Goal: Communication & Community: Answer question/provide support

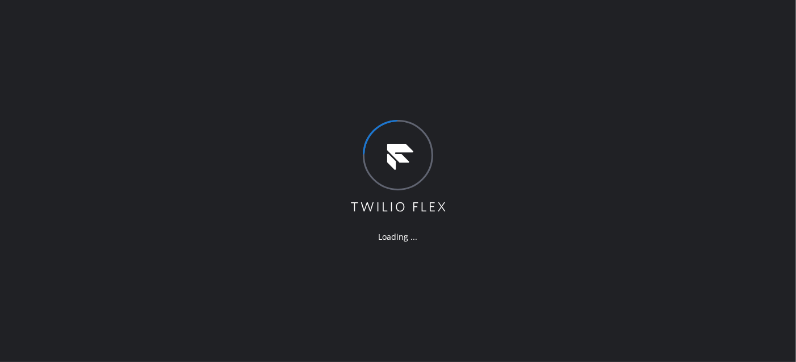
click at [231, 180] on div "Loading ..." at bounding box center [398, 181] width 796 height 362
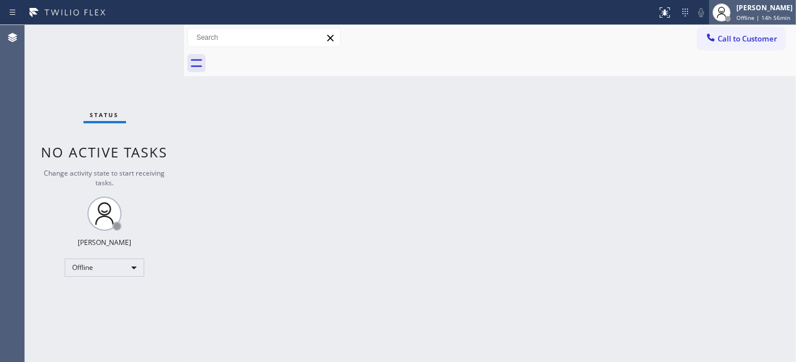
click at [779, 19] on span "Offline | 14h 56min" at bounding box center [764, 18] width 54 height 8
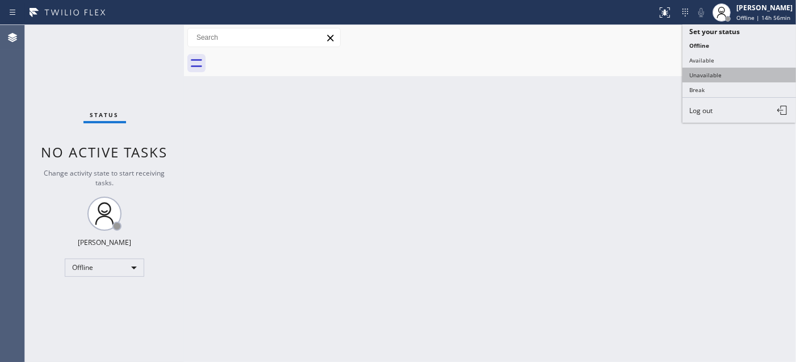
click at [699, 77] on button "Unavailable" at bounding box center [740, 75] width 114 height 15
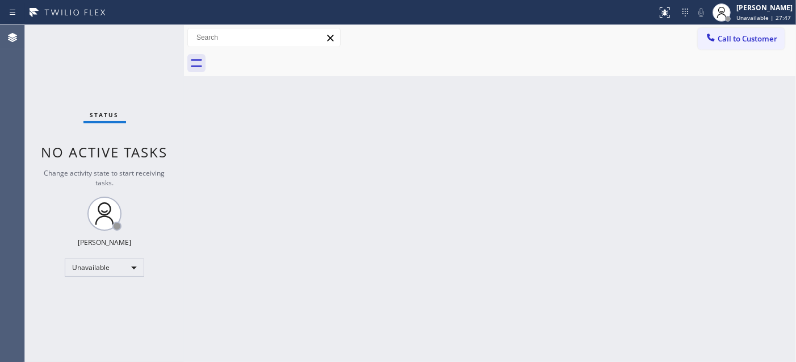
click at [361, 247] on div "Back to Dashboard Change Sender ID Customers Technicians Select a contact Outbo…" at bounding box center [490, 193] width 612 height 337
click at [742, 43] on span "Call to Customer" at bounding box center [748, 39] width 60 height 10
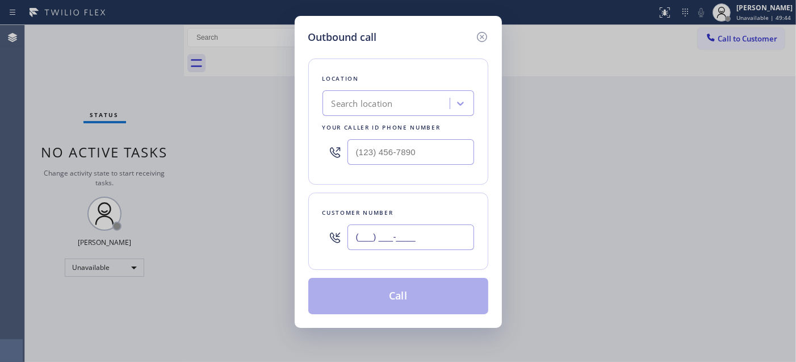
click at [378, 235] on input "(___) ___-____" at bounding box center [411, 237] width 127 height 26
paste input "213) 259-5193"
type input "[PHONE_NUMBER]"
drag, startPoint x: 427, startPoint y: 155, endPoint x: 316, endPoint y: 155, distance: 110.8
click at [316, 155] on div "Location Search location Your caller id phone number (___) ___-____" at bounding box center [398, 122] width 180 height 126
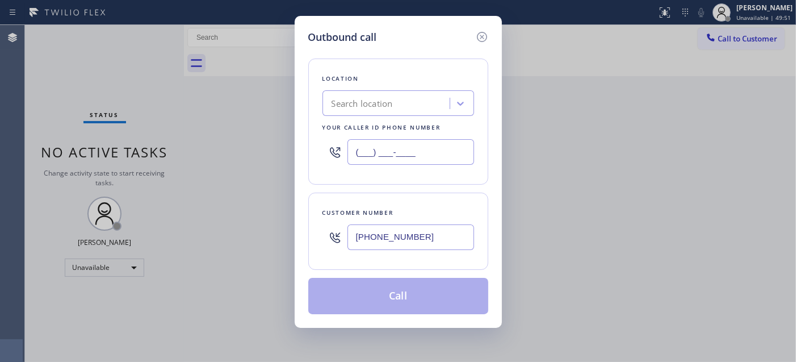
paste input "714) 942-0785"
type input "[PHONE_NUMBER]"
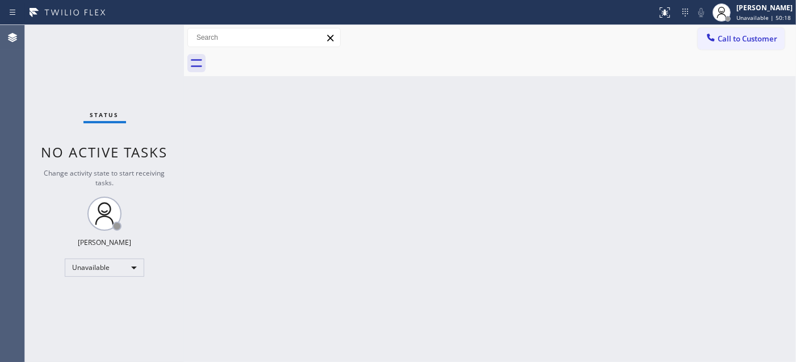
click at [298, 162] on div "Back to Dashboard Change Sender ID Customers Technicians Select a contact Outbo…" at bounding box center [490, 193] width 612 height 337
click at [720, 43] on span "Call to Customer" at bounding box center [748, 39] width 60 height 10
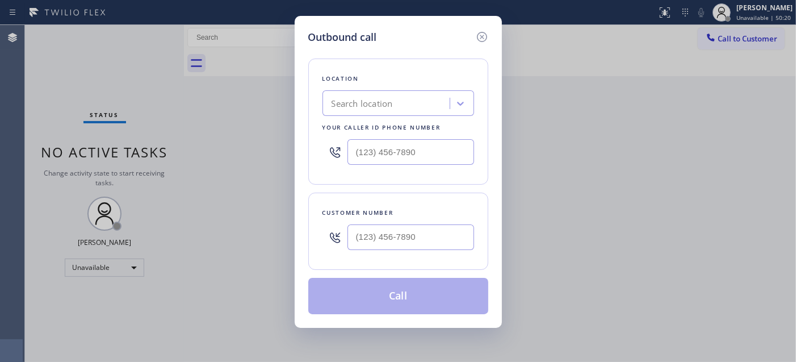
type input "(___) ___-____"
click at [445, 227] on input "(___) ___-____" at bounding box center [411, 237] width 127 height 26
type input "(___) ___-____"
click at [404, 149] on input "(___) ___-____" at bounding box center [411, 152] width 127 height 26
paste input "714) 942-0785"
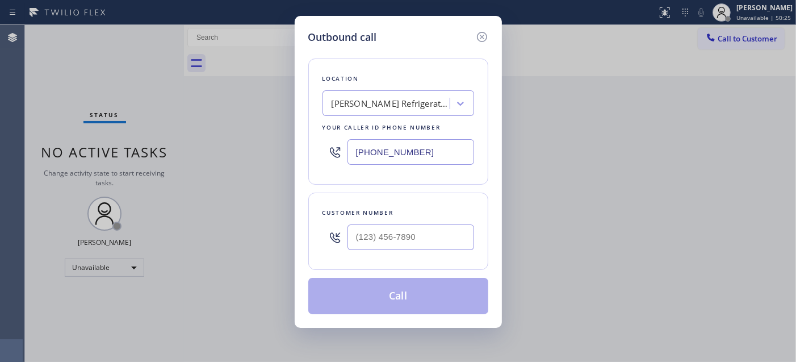
type input "[PHONE_NUMBER]"
click at [364, 230] on input "(___) ___-____" at bounding box center [411, 237] width 127 height 26
paste input "213) 259-5193"
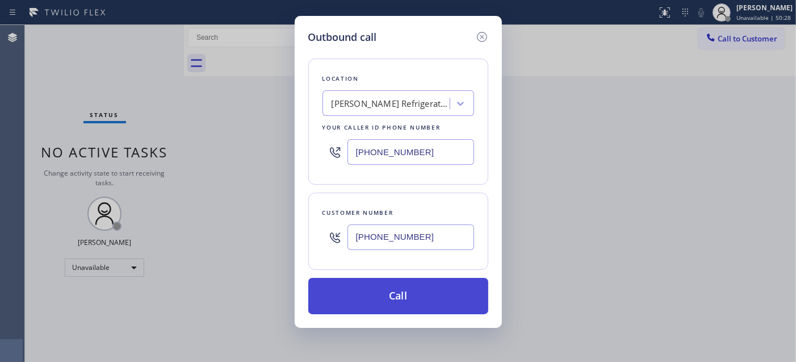
type input "[PHONE_NUMBER]"
click at [410, 293] on button "Call" at bounding box center [398, 296] width 180 height 36
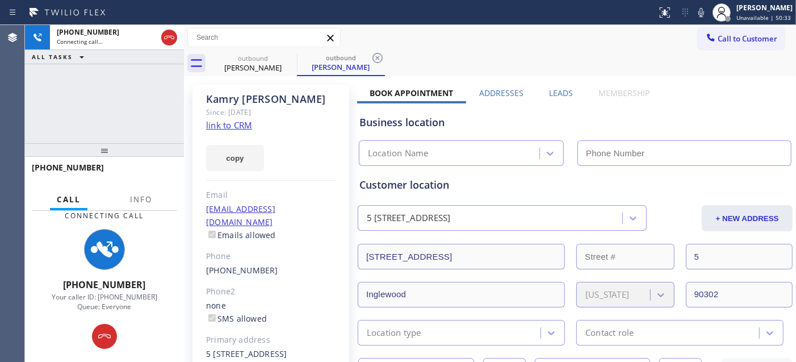
type input "[PHONE_NUMBER]"
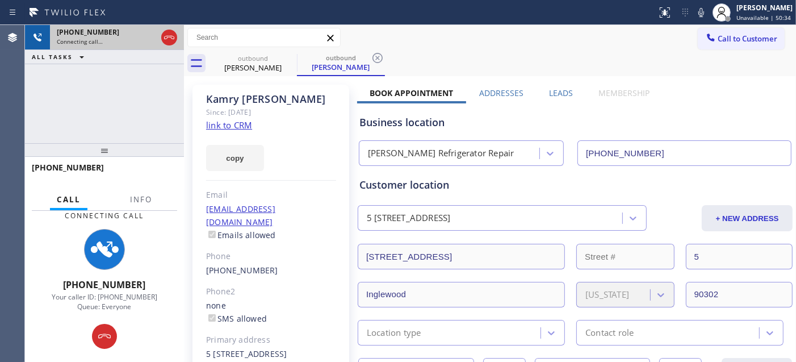
drag, startPoint x: 88, startPoint y: 154, endPoint x: 110, endPoint y: 49, distance: 107.3
click at [106, 57] on div "[PHONE_NUMBER] Connecting call… ALL TASKS ALL TASKS ACTIVE TASKS TASKS IN WRAP …" at bounding box center [104, 193] width 159 height 337
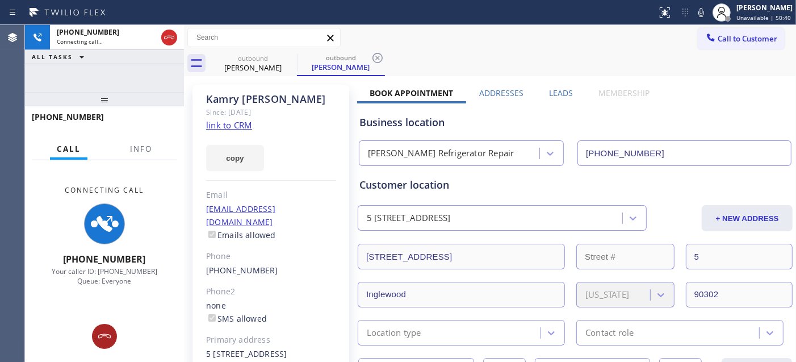
click at [115, 332] on div at bounding box center [104, 336] width 25 height 14
click at [112, 310] on div "Connecting Call [PHONE_NUMBER] Your caller ID: [PHONE_NUMBER] Queue: Everyone" at bounding box center [104, 234] width 159 height 149
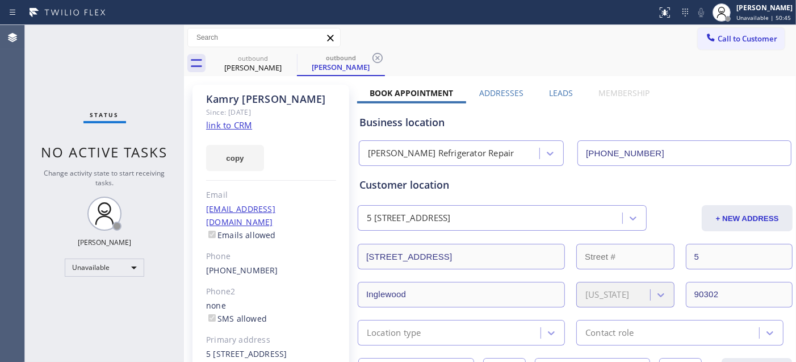
scroll to position [2, 0]
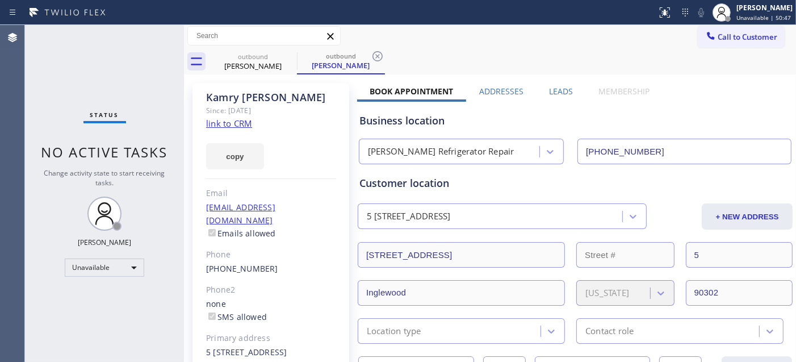
drag, startPoint x: 283, startPoint y: 126, endPoint x: 343, endPoint y: 36, distance: 108.6
click at [283, 127] on div "[PERSON_NAME] Since: [DATE] link to CRM copy Email [EMAIL_ADDRESS][DOMAIN_NAME]…" at bounding box center [271, 252] width 157 height 338
drag, startPoint x: 728, startPoint y: 30, endPoint x: 699, endPoint y: 53, distance: 36.8
click at [728, 32] on button "Call to Customer" at bounding box center [741, 37] width 87 height 22
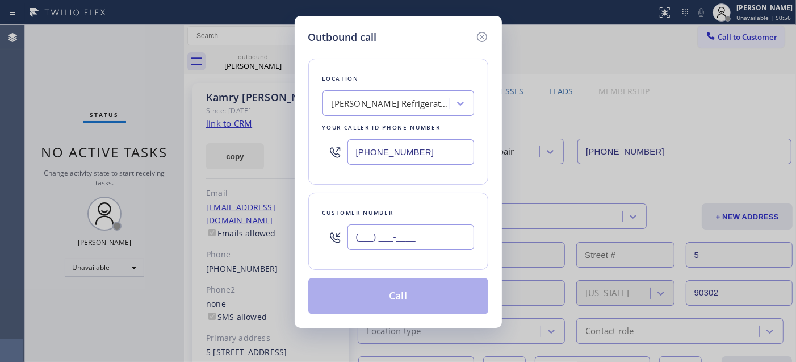
click at [412, 241] on input "(___) ___-____" at bounding box center [411, 237] width 127 height 26
paste input "415) 240-1482"
type input "[PHONE_NUMBER]"
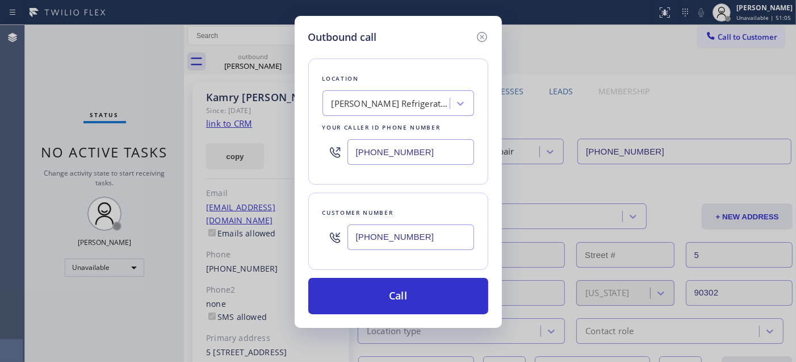
drag, startPoint x: 342, startPoint y: 150, endPoint x: 320, endPoint y: 150, distance: 21.6
click at [320, 150] on div "Location [PERSON_NAME] Refrigerator Repair Your caller id phone number [PHONE_N…" at bounding box center [398, 122] width 180 height 126
paste input "510) 756-4242"
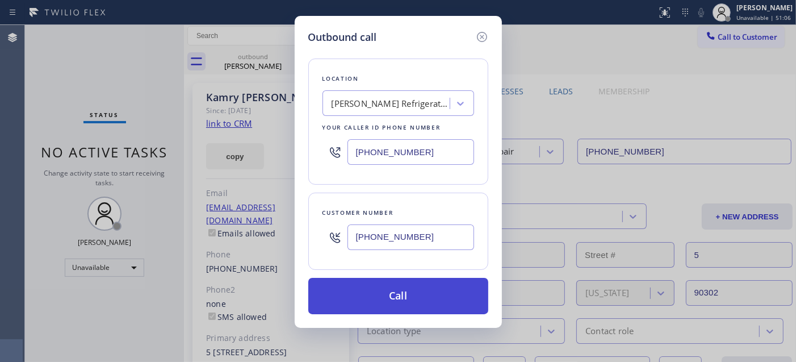
type input "[PHONE_NUMBER]"
click at [419, 298] on button "Call" at bounding box center [398, 296] width 180 height 36
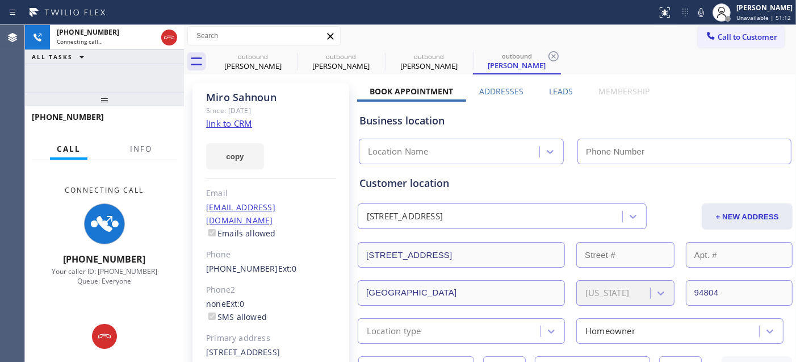
type input "[PHONE_NUMBER]"
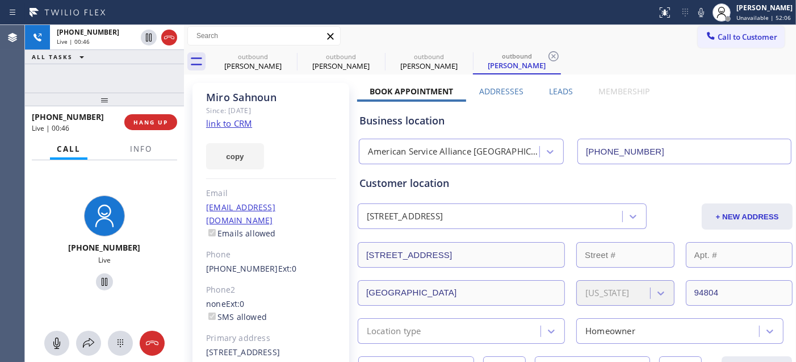
drag, startPoint x: 137, startPoint y: 98, endPoint x: 128, endPoint y: 55, distance: 44.1
click at [128, 58] on div "[PHONE_NUMBER] Live | 00:46 ALL TASKS ALL TASKS ACTIVE TASKS TASKS IN WRAP UP […" at bounding box center [104, 193] width 159 height 337
drag, startPoint x: 143, startPoint y: 90, endPoint x: 175, endPoint y: 54, distance: 47.9
click at [145, 41] on div "[PHONE_NUMBER] Live | 00:48 ALL TASKS ALL TASKS ACTIVE TASKS TASKS IN WRAP UP […" at bounding box center [104, 193] width 159 height 337
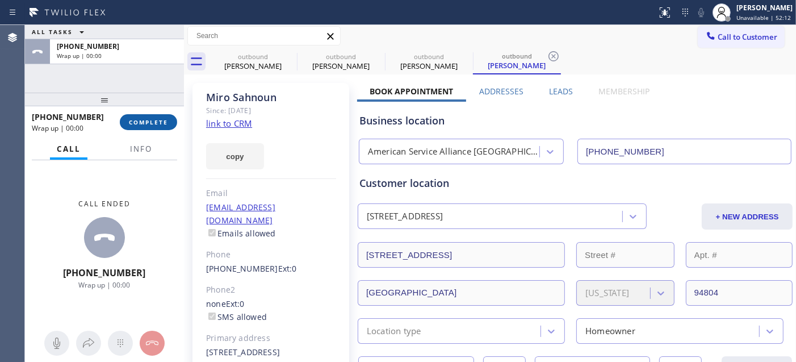
click at [154, 126] on span "COMPLETE" at bounding box center [148, 122] width 39 height 8
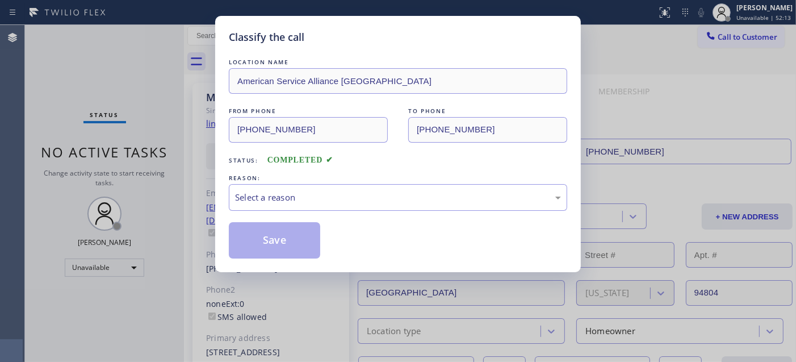
click at [331, 183] on div "REASON:" at bounding box center [398, 178] width 339 height 12
click at [322, 198] on div "Select a reason" at bounding box center [398, 197] width 326 height 13
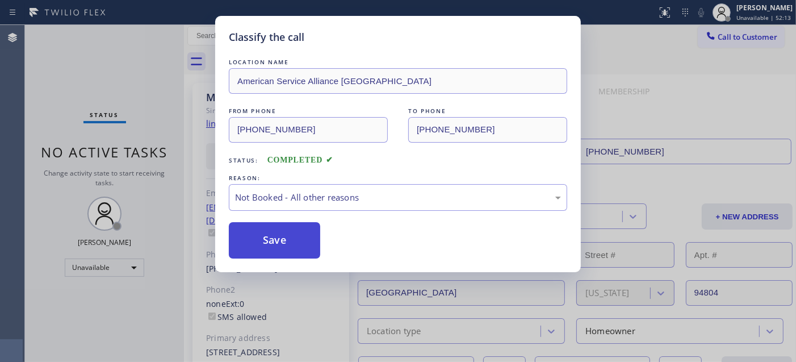
click at [286, 233] on button "Save" at bounding box center [274, 240] width 91 height 36
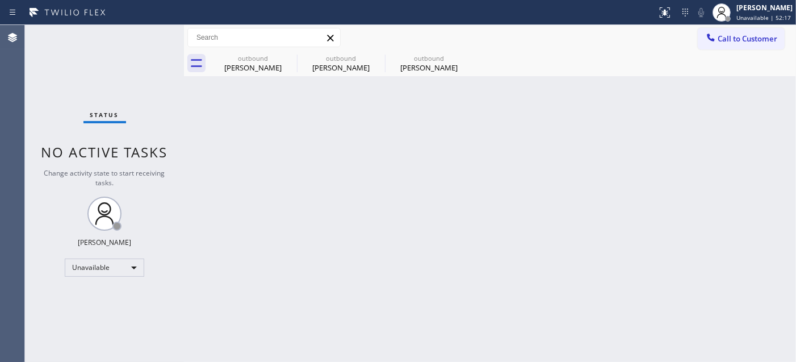
click at [724, 27] on div "Call to Customer Outbound call Location American Service Alliance [GEOGRAPHIC_D…" at bounding box center [490, 38] width 612 height 26
click at [716, 26] on div "Call to Customer Outbound call Location American Service Alliance [GEOGRAPHIC_D…" at bounding box center [490, 38] width 612 height 26
click at [723, 43] on button "Call to Customer" at bounding box center [741, 39] width 87 height 22
click at [0, 0] on div "Outbound call Location American Service Alliance [GEOGRAPHIC_DATA] Your caller …" at bounding box center [0, 0] width 0 height 0
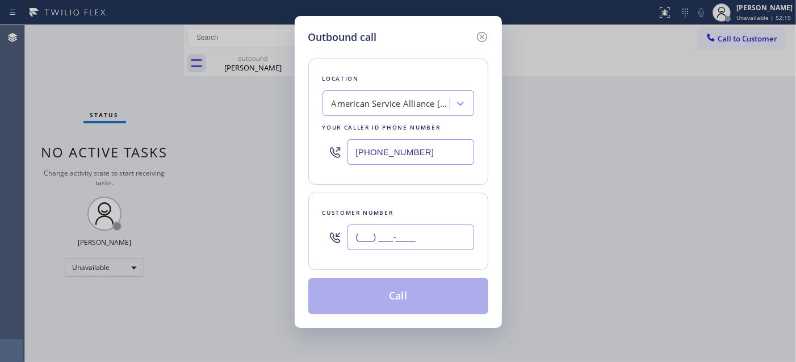
click at [362, 245] on input "(___) ___-____" at bounding box center [411, 237] width 127 height 26
paste input "562) 694-3519"
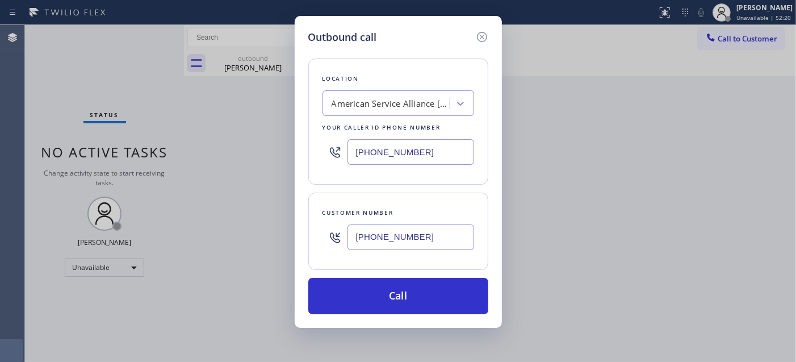
type input "[PHONE_NUMBER]"
drag, startPoint x: 444, startPoint y: 149, endPoint x: 278, endPoint y: 149, distance: 165.3
click at [278, 149] on div "Outbound call Location American Service Alliance [GEOGRAPHIC_DATA] Your caller …" at bounding box center [398, 181] width 796 height 362
paste input "323) 643-1169"
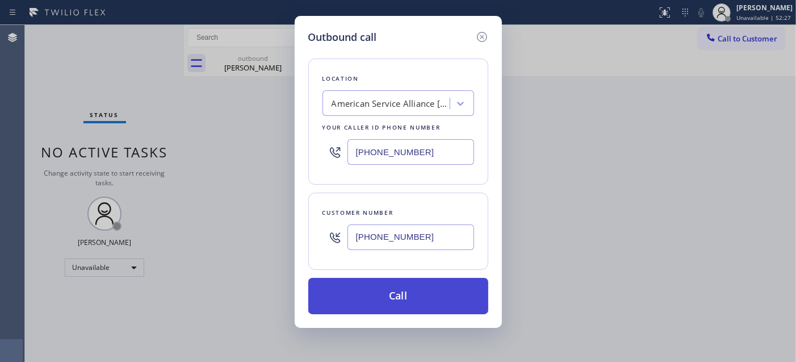
type input "[PHONE_NUMBER]"
click at [420, 300] on button "Call" at bounding box center [398, 296] width 180 height 36
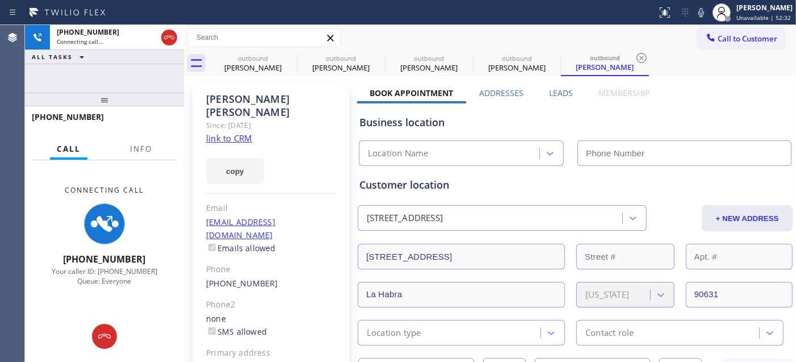
type input "[PHONE_NUMBER]"
drag, startPoint x: 139, startPoint y: 101, endPoint x: 136, endPoint y: 71, distance: 30.2
click at [136, 71] on div "[PHONE_NUMBER] Connecting call… ALL TASKS ALL TASKS ACTIVE TASKS TASKS IN WRAP …" at bounding box center [104, 193] width 159 height 337
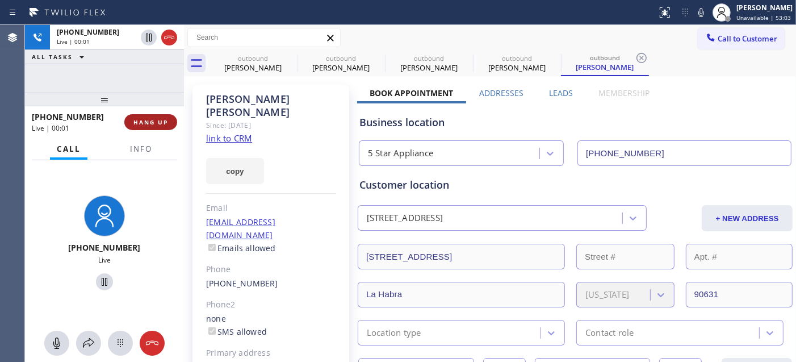
click at [152, 118] on span "HANG UP" at bounding box center [151, 122] width 35 height 8
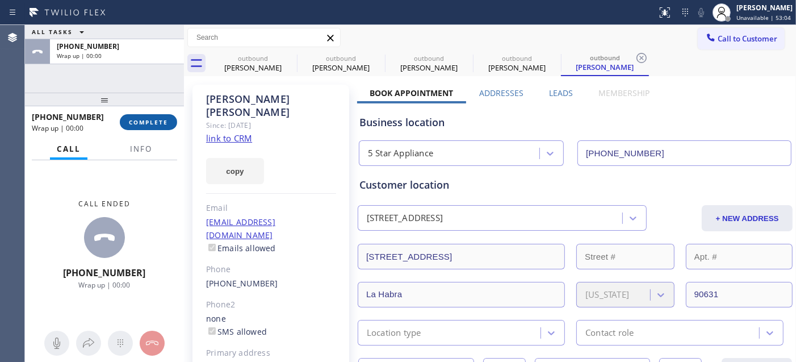
click at [152, 122] on span "COMPLETE" at bounding box center [148, 122] width 39 height 8
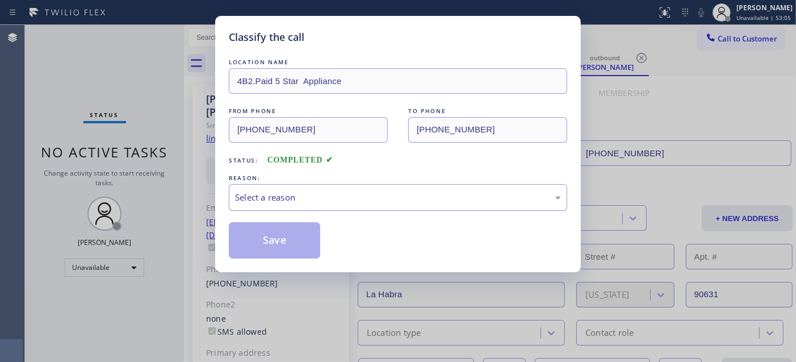
click at [284, 201] on div "Select a reason" at bounding box center [398, 197] width 326 height 13
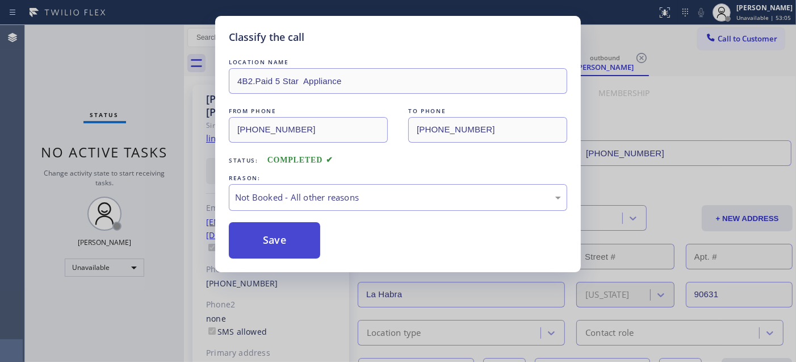
click at [279, 243] on button "Save" at bounding box center [274, 240] width 91 height 36
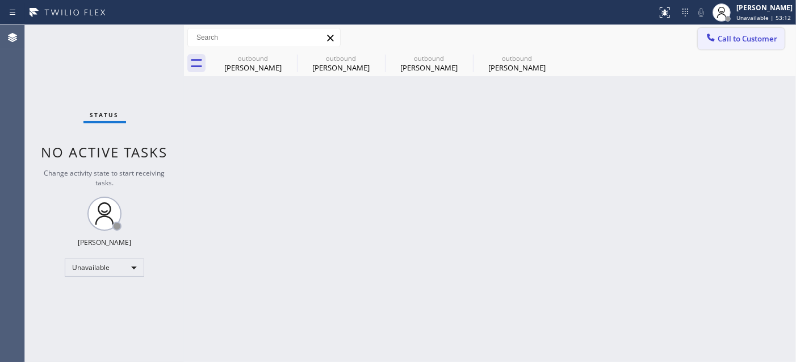
click at [731, 35] on span "Call to Customer" at bounding box center [748, 39] width 60 height 10
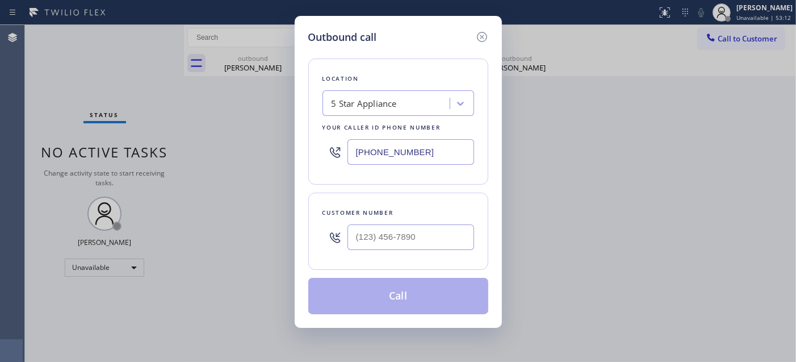
drag, startPoint x: 368, startPoint y: 257, endPoint x: 373, endPoint y: 235, distance: 22.2
click at [370, 256] on div "Customer number" at bounding box center [398, 231] width 180 height 77
paste input "303-9278"
drag, startPoint x: 373, startPoint y: 235, endPoint x: 454, endPoint y: 124, distance: 137.8
click at [377, 235] on input "(___) 303-9278" at bounding box center [411, 237] width 127 height 26
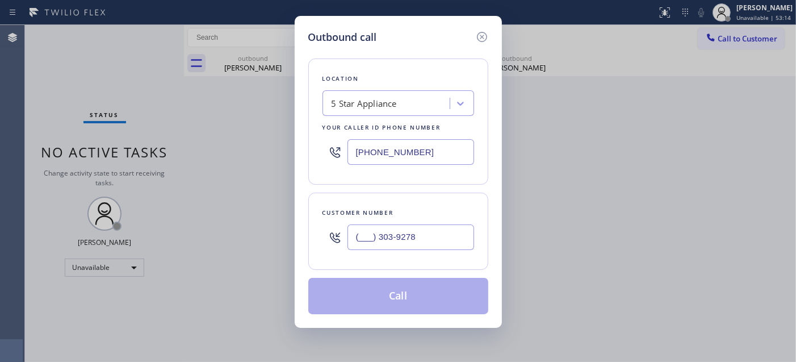
drag, startPoint x: 435, startPoint y: 242, endPoint x: 275, endPoint y: 239, distance: 159.7
click at [269, 241] on div "Outbound call Location 5 Star Appliance Your caller id phone number [PHONE_NUMB…" at bounding box center [398, 181] width 796 height 362
paste input "303) 927-8669"
type input "[PHONE_NUMBER]"
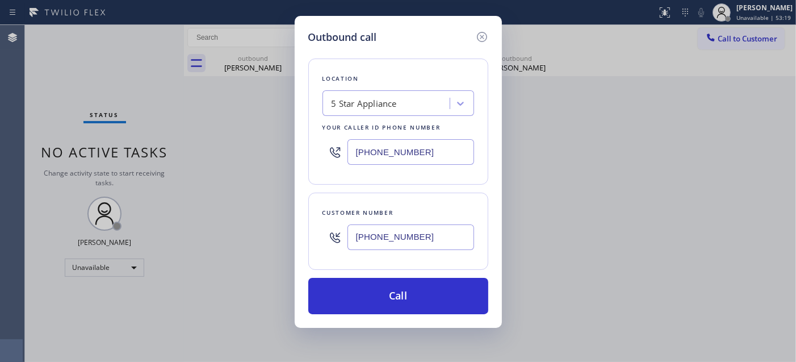
click at [290, 149] on div "Outbound call Location 5 Star Appliance Your caller id phone number [PHONE_NUMB…" at bounding box center [398, 181] width 796 height 362
paste input "720) 636-8966"
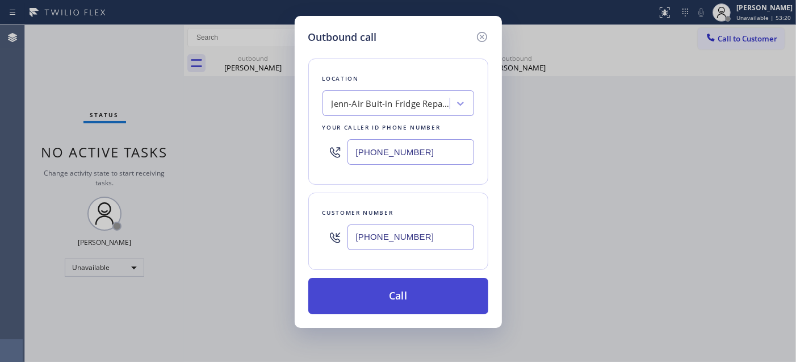
type input "[PHONE_NUMBER]"
click at [461, 290] on button "Call" at bounding box center [398, 296] width 180 height 36
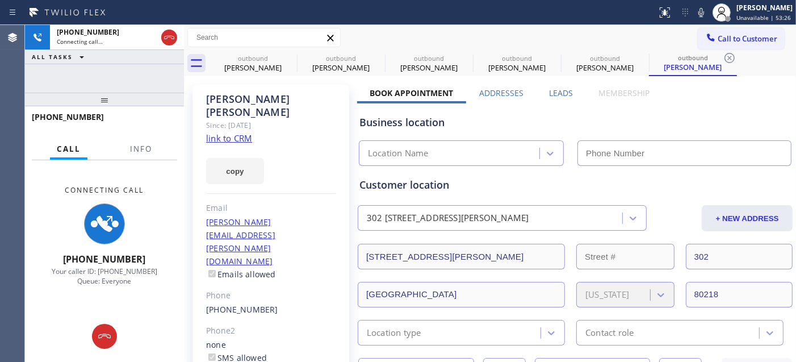
type input "[PHONE_NUMBER]"
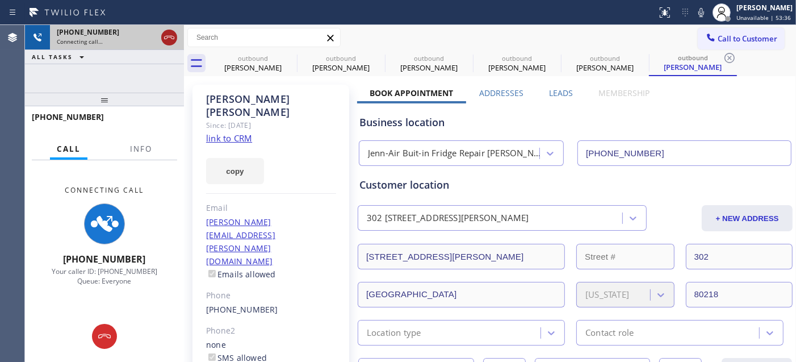
click at [174, 32] on icon at bounding box center [169, 38] width 14 height 14
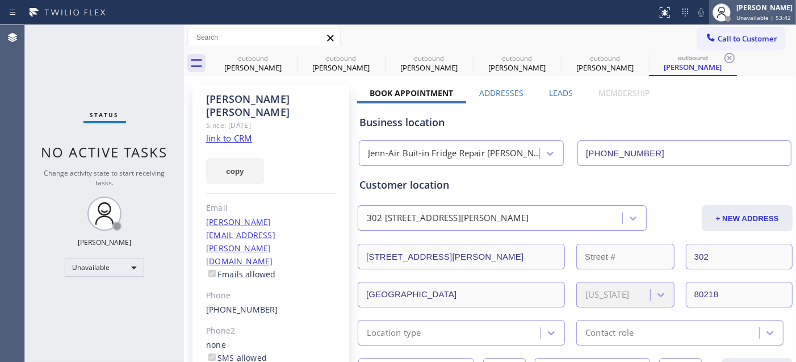
click at [720, 19] on div at bounding box center [722, 12] width 18 height 18
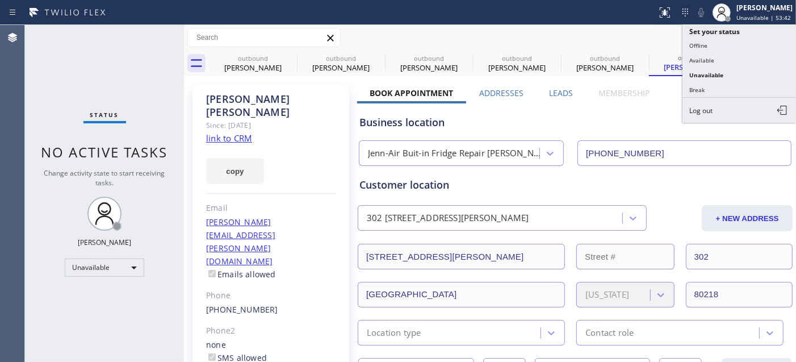
click at [662, 35] on div "Call to Customer Outbound call Location Jenn-Air Buit-in Fridge Repair [GEOGRAP…" at bounding box center [490, 38] width 612 height 20
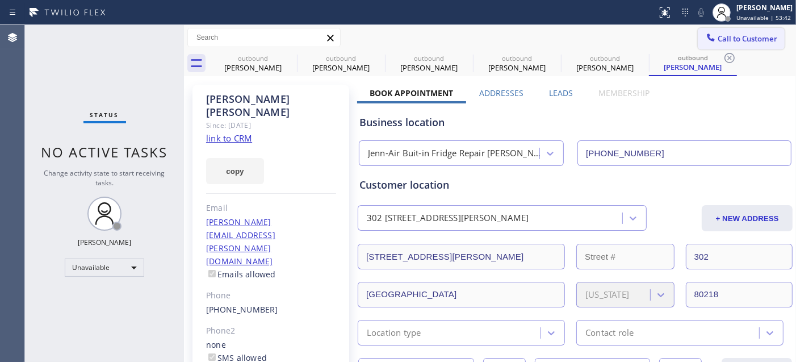
click at [728, 36] on span "Call to Customer" at bounding box center [748, 39] width 60 height 10
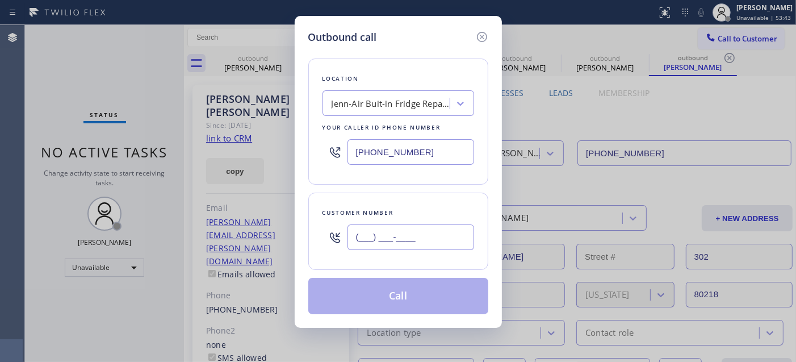
click at [368, 227] on input "(___) ___-____" at bounding box center [411, 237] width 127 height 26
paste input "424) 333-8771"
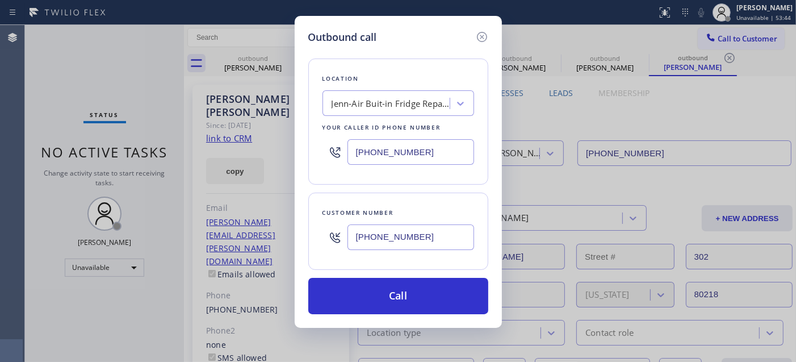
type input "[PHONE_NUMBER]"
click at [304, 155] on div "Outbound call Location Jenn-Air Buit-in Fridge Repair [GEOGRAPHIC_DATA] Your ca…" at bounding box center [398, 172] width 207 height 312
paste input "424) 230-7903"
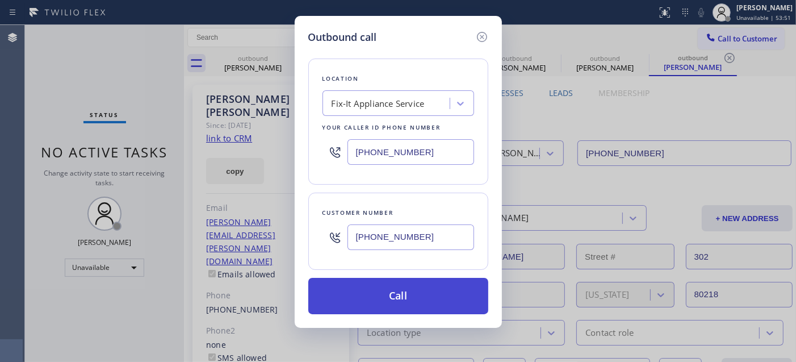
type input "[PHONE_NUMBER]"
click at [443, 291] on button "Call" at bounding box center [398, 296] width 180 height 36
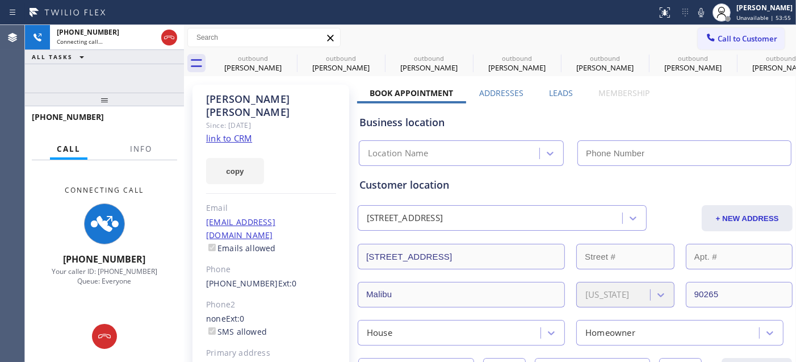
type input "[PHONE_NUMBER]"
drag, startPoint x: 158, startPoint y: 97, endPoint x: 169, endPoint y: 56, distance: 42.9
click at [150, 66] on div "[PHONE_NUMBER] Connecting call… ALL TASKS ALL TASKS ACTIVE TASKS TASKS IN WRAP …" at bounding box center [104, 193] width 159 height 337
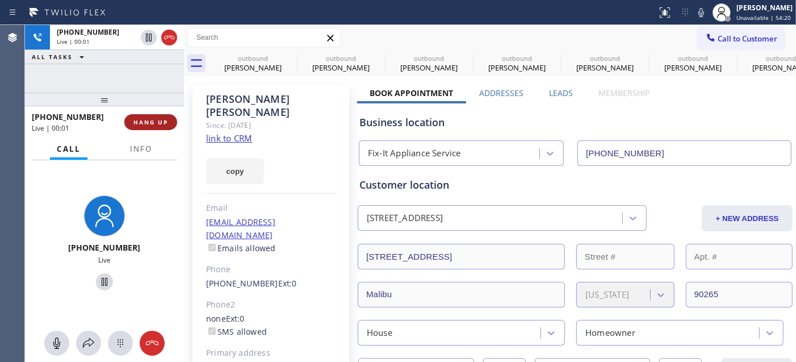
click at [156, 121] on span "HANG UP" at bounding box center [151, 122] width 35 height 8
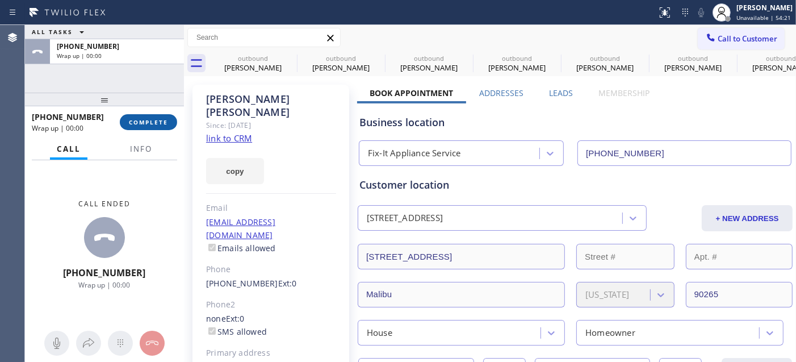
click at [156, 121] on span "COMPLETE" at bounding box center [148, 122] width 39 height 8
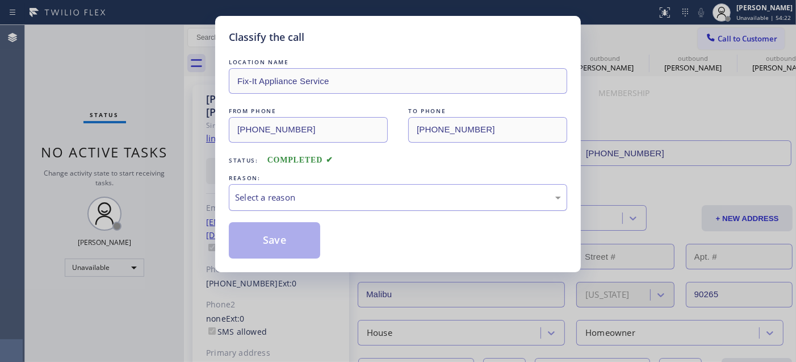
click at [341, 199] on div "Select a reason" at bounding box center [398, 197] width 326 height 13
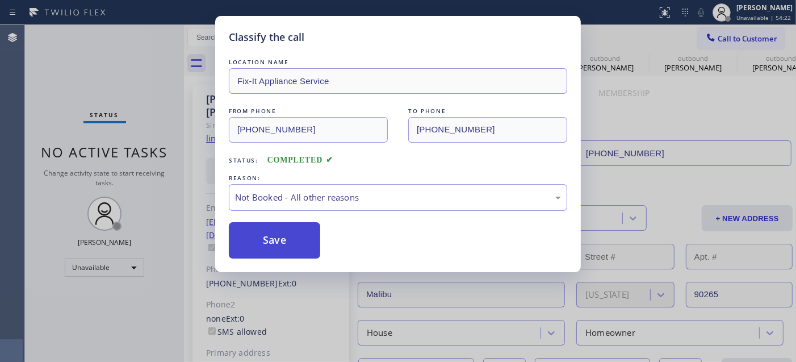
click at [294, 243] on button "Save" at bounding box center [274, 240] width 91 height 36
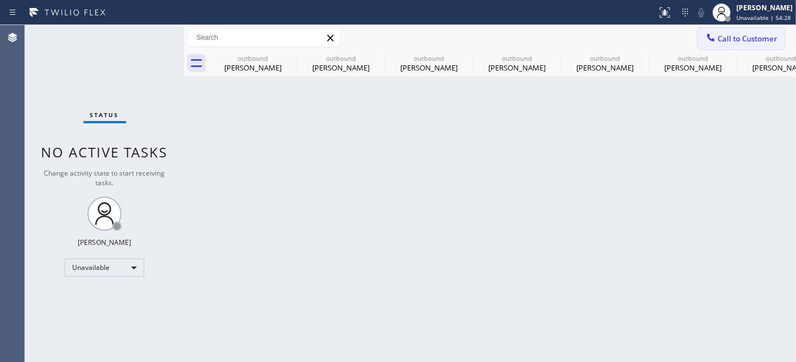
click at [708, 37] on icon at bounding box center [711, 37] width 7 height 7
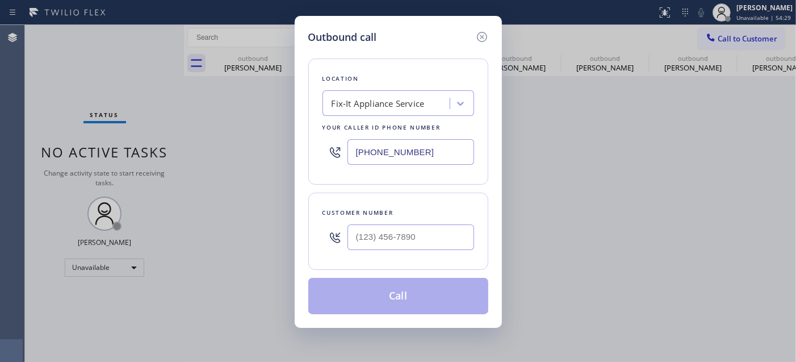
click at [386, 253] on div at bounding box center [411, 237] width 127 height 37
click at [390, 240] on input "(___) ___-____" at bounding box center [411, 237] width 127 height 26
paste input "310) 902-4082"
type input "[PHONE_NUMBER]"
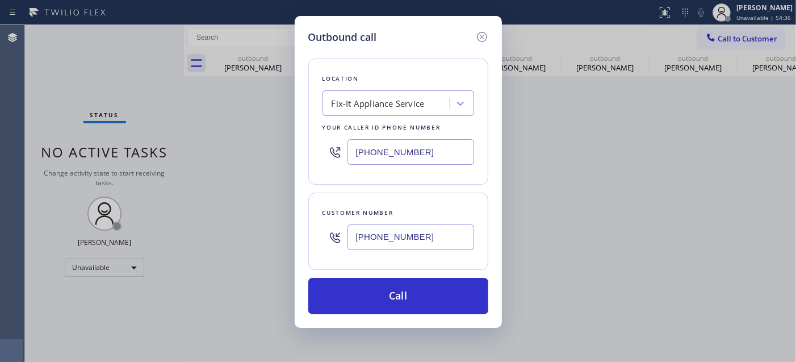
drag, startPoint x: 415, startPoint y: 155, endPoint x: 314, endPoint y: 154, distance: 101.1
click at [314, 154] on div "Location Fix-It Appliance Service Your caller id phone number [PHONE_NUMBER]" at bounding box center [398, 122] width 180 height 126
paste input "310) 400-5899"
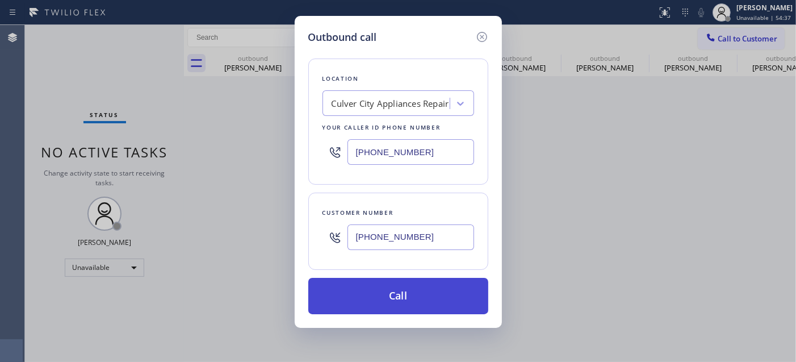
type input "[PHONE_NUMBER]"
click at [427, 291] on button "Call" at bounding box center [398, 296] width 180 height 36
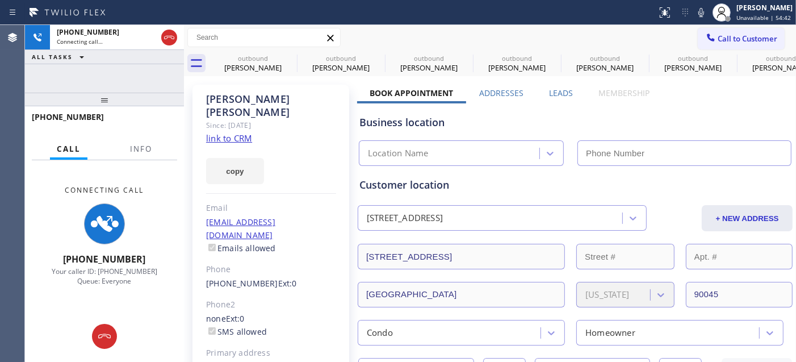
type input "[PHONE_NUMBER]"
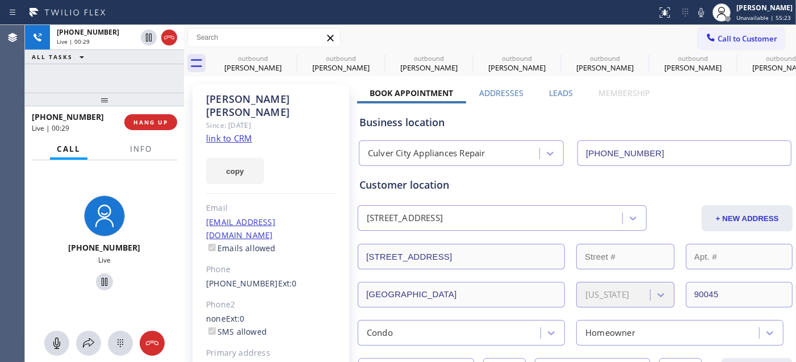
drag, startPoint x: 169, startPoint y: 101, endPoint x: 162, endPoint y: 66, distance: 36.0
click at [160, 67] on div "[PHONE_NUMBER] Live | 00:29 ALL TASKS ALL TASKS ACTIVE TASKS TASKS IN WRAP UP […" at bounding box center [104, 193] width 159 height 337
click at [287, 57] on icon at bounding box center [290, 58] width 14 height 14
click at [0, 0] on icon at bounding box center [0, 0] width 0 height 0
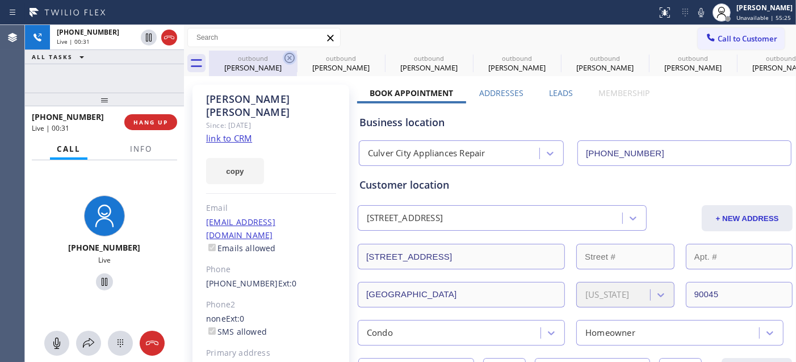
click at [0, 0] on icon at bounding box center [0, 0] width 0 height 0
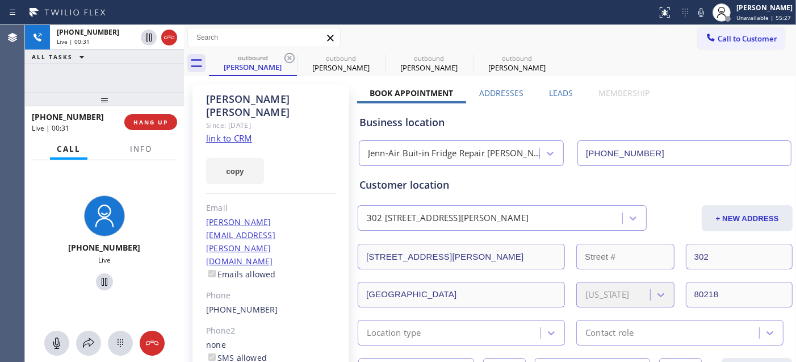
click at [287, 57] on icon at bounding box center [290, 58] width 14 height 14
type input "[PHONE_NUMBER]"
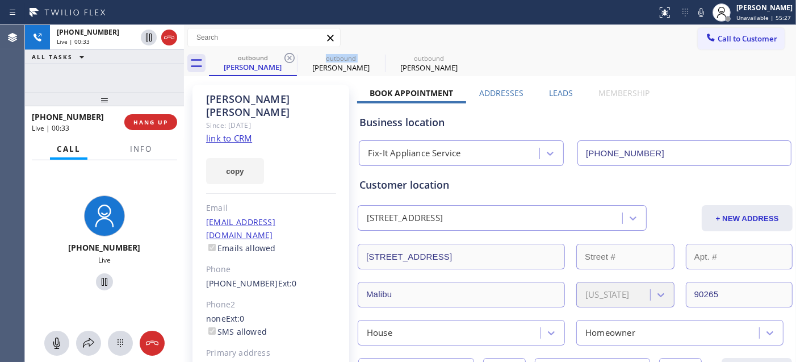
click at [287, 57] on icon at bounding box center [290, 58] width 14 height 14
type input "[PHONE_NUMBER]"
click at [287, 57] on icon at bounding box center [290, 58] width 14 height 14
click at [490, 35] on div "Call to Customer Outbound call Location [GEOGRAPHIC_DATA] Appliances Repair You…" at bounding box center [490, 38] width 612 height 20
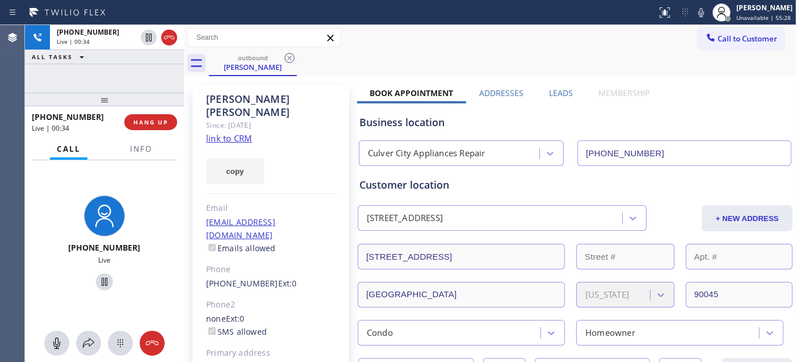
click at [456, 53] on div "outbound [PERSON_NAME]" at bounding box center [502, 64] width 587 height 26
drag, startPoint x: 117, startPoint y: 97, endPoint x: 117, endPoint y: 89, distance: 8.0
click at [117, 93] on div at bounding box center [104, 100] width 159 height 14
drag, startPoint x: 125, startPoint y: 101, endPoint x: 147, endPoint y: 65, distance: 41.8
click at [126, 95] on div at bounding box center [104, 100] width 159 height 14
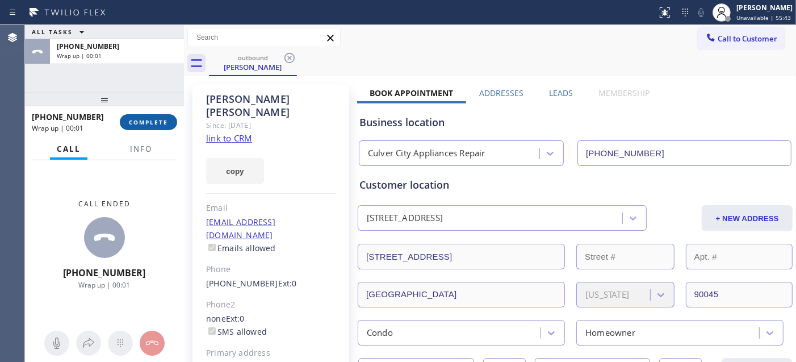
click at [140, 124] on span "COMPLETE" at bounding box center [148, 122] width 39 height 8
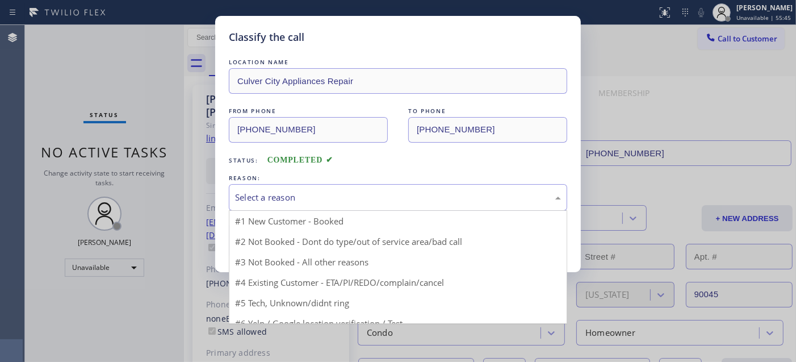
click at [272, 207] on div "Select a reason" at bounding box center [398, 197] width 339 height 27
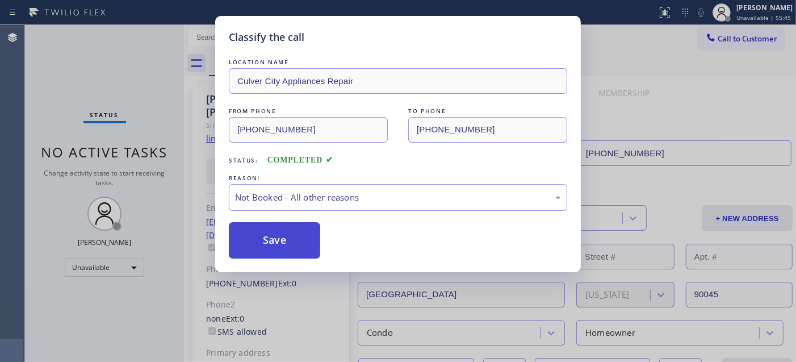
click at [281, 245] on button "Save" at bounding box center [274, 240] width 91 height 36
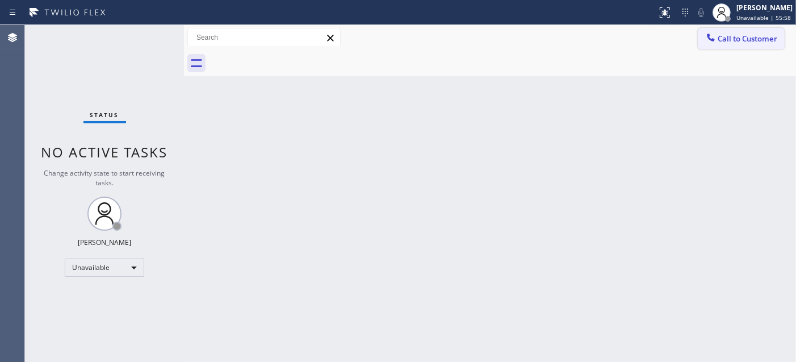
click at [717, 46] on button "Call to Customer" at bounding box center [741, 39] width 87 height 22
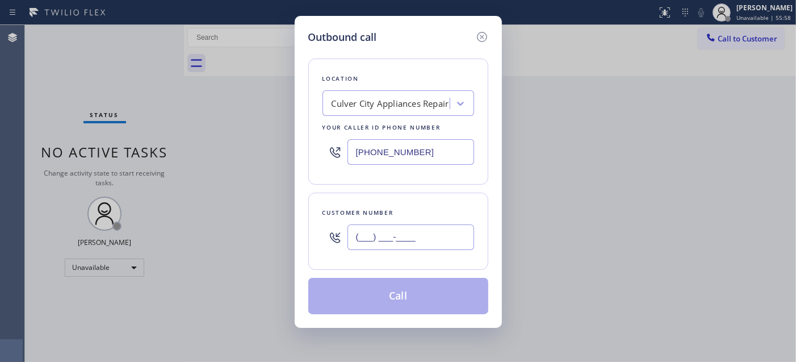
click at [385, 237] on input "(___) ___-____" at bounding box center [411, 237] width 127 height 26
paste input "510) 332-3181"
type input "[PHONE_NUMBER]"
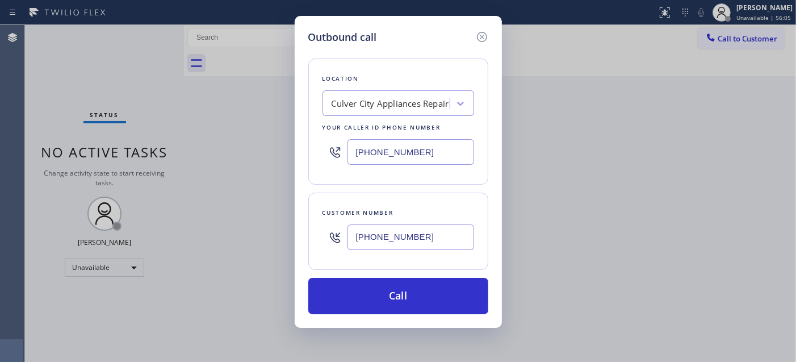
drag, startPoint x: 434, startPoint y: 162, endPoint x: 246, endPoint y: 176, distance: 188.6
click at [224, 169] on div "Outbound call Location [GEOGRAPHIC_DATA] Appliances Repair Your caller id phone…" at bounding box center [398, 181] width 796 height 362
paste input "855) 731-4952"
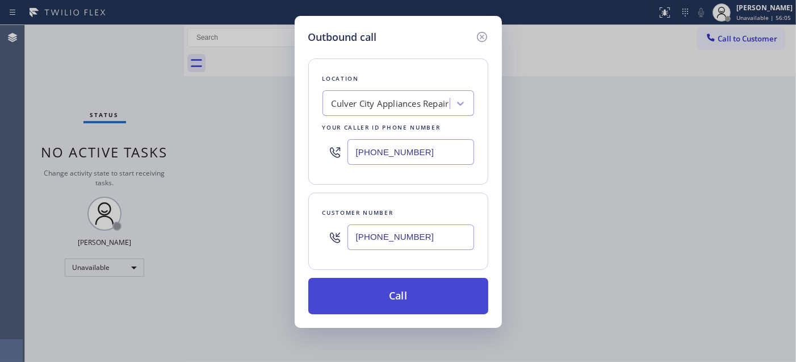
type input "[PHONE_NUMBER]"
click at [424, 296] on button "Call" at bounding box center [398, 296] width 180 height 36
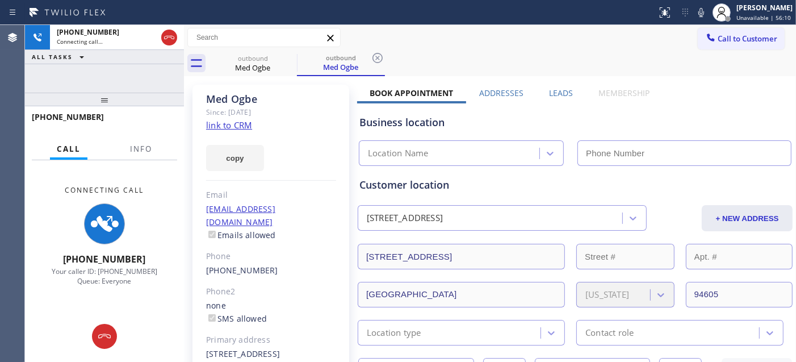
type input "[PHONE_NUMBER]"
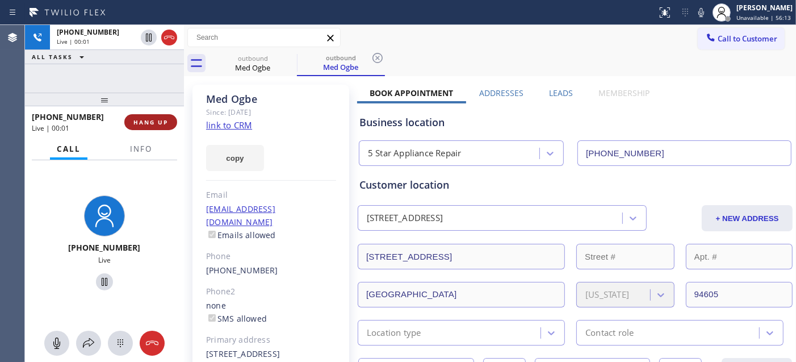
click at [162, 128] on button "HANG UP" at bounding box center [150, 122] width 53 height 16
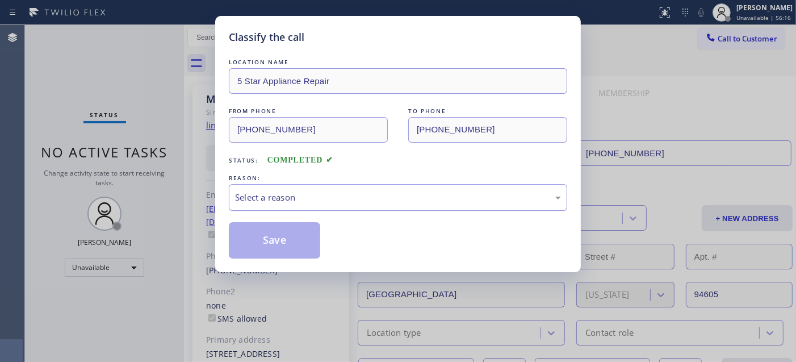
click at [340, 206] on div "Select a reason" at bounding box center [398, 197] width 339 height 27
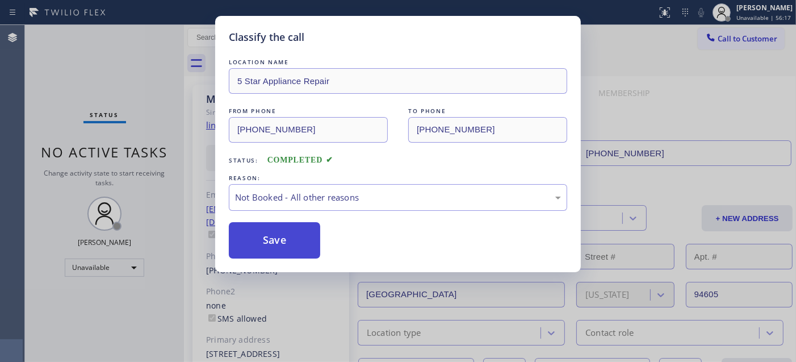
click at [293, 248] on button "Save" at bounding box center [274, 240] width 91 height 36
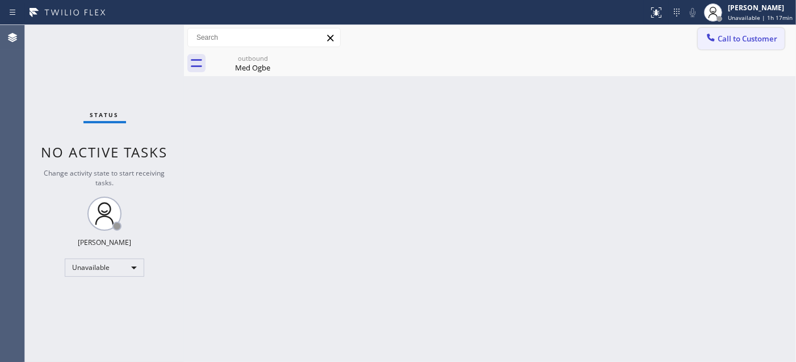
click at [731, 37] on span "Call to Customer" at bounding box center [748, 39] width 60 height 10
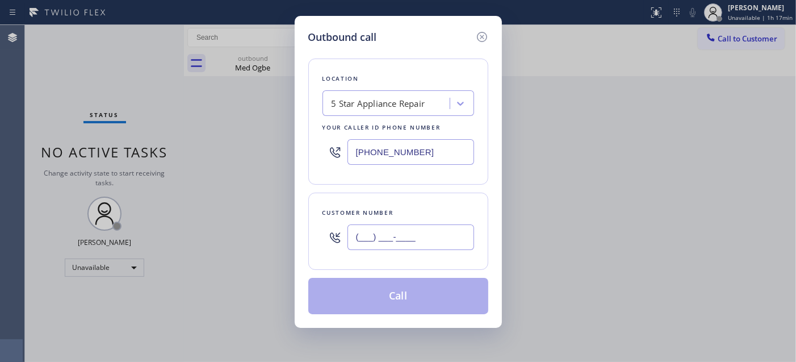
click at [394, 234] on input "(___) ___-____" at bounding box center [411, 237] width 127 height 26
paste input "901) 490-606"
type input "(901) 490-606_"
